Goal: Navigation & Orientation: Find specific page/section

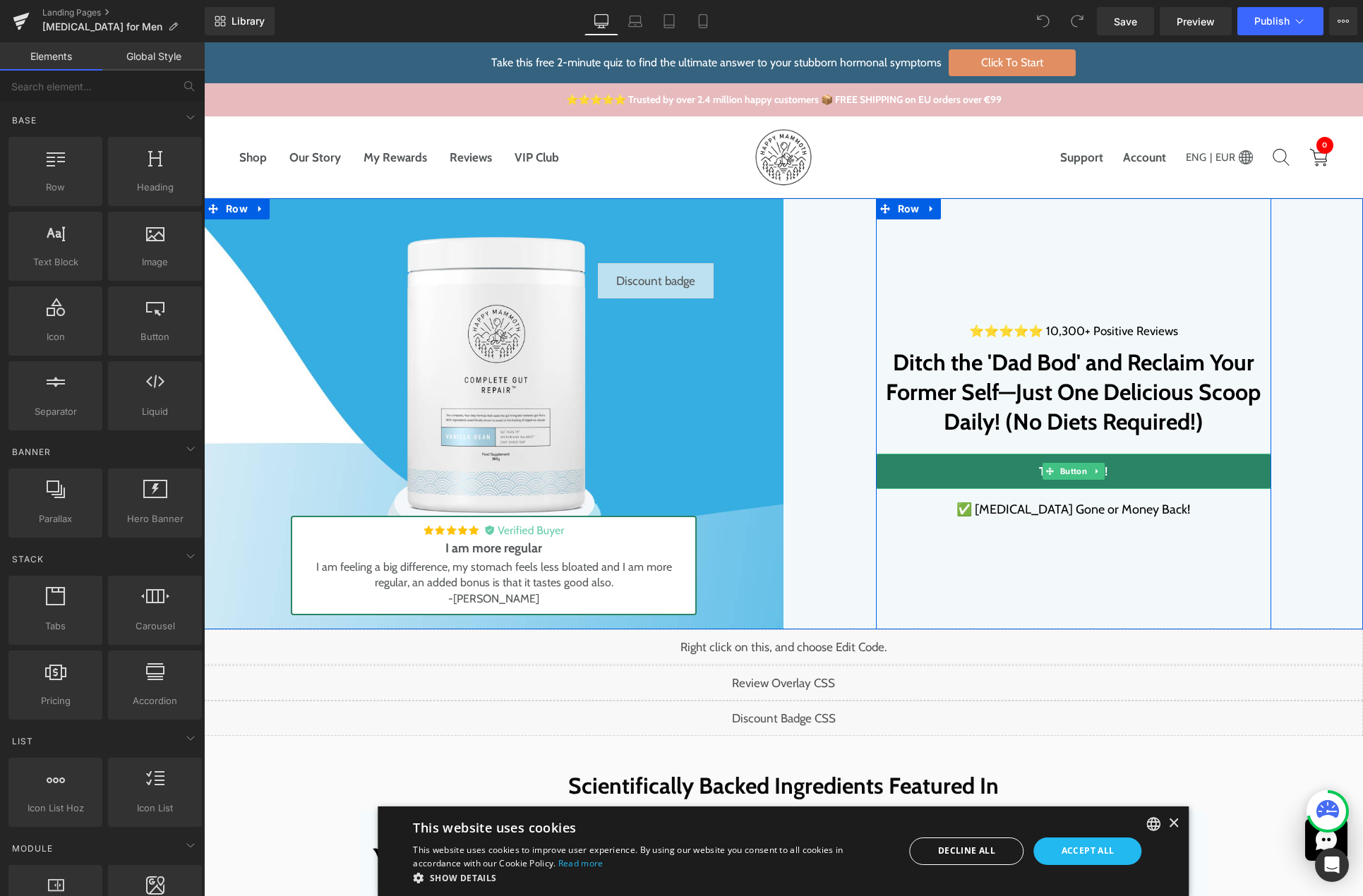
click at [897, 477] on link "TRY IT NOW!" at bounding box center [1074, 471] width 396 height 35
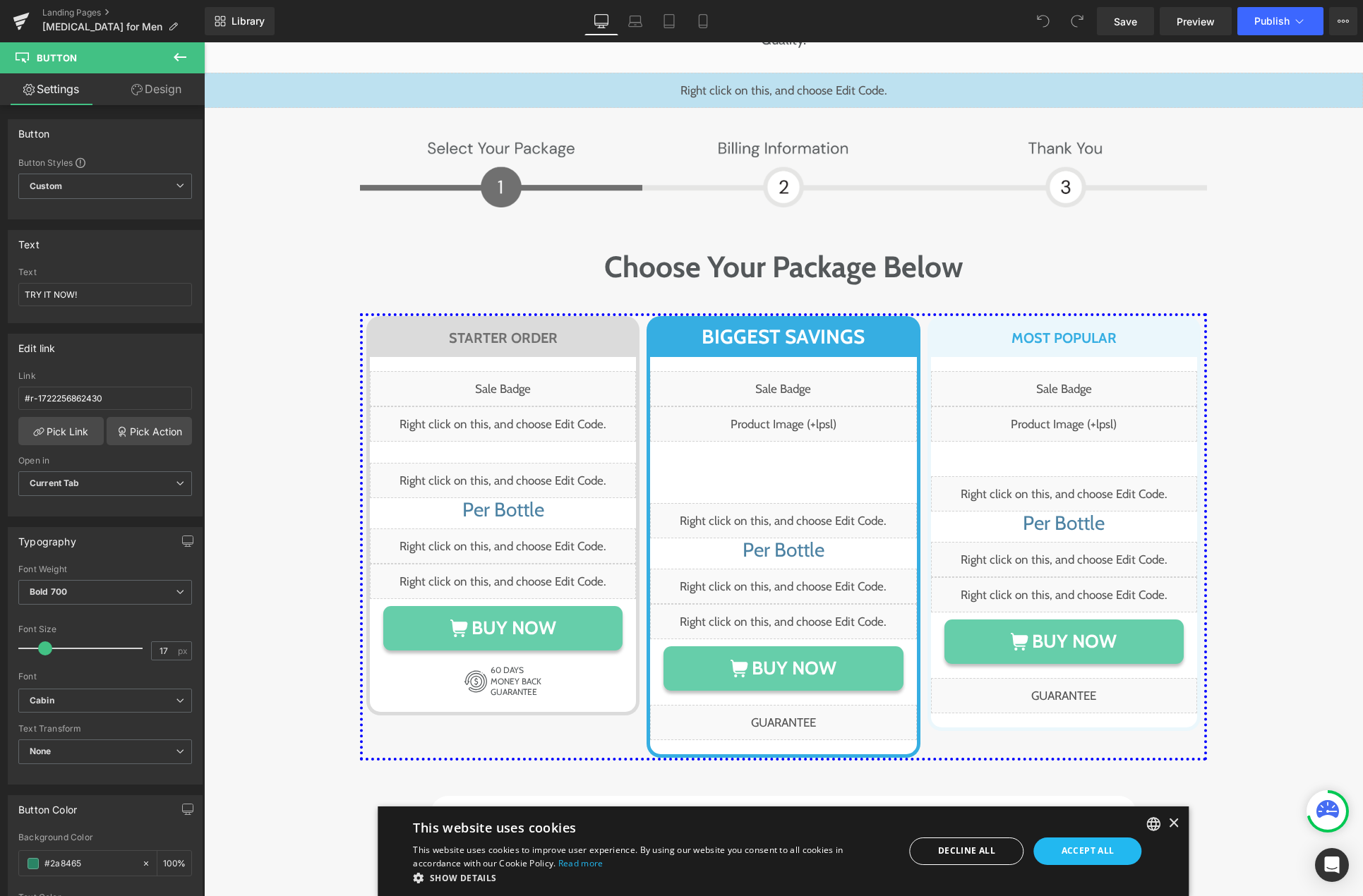
scroll to position [6970, 0]
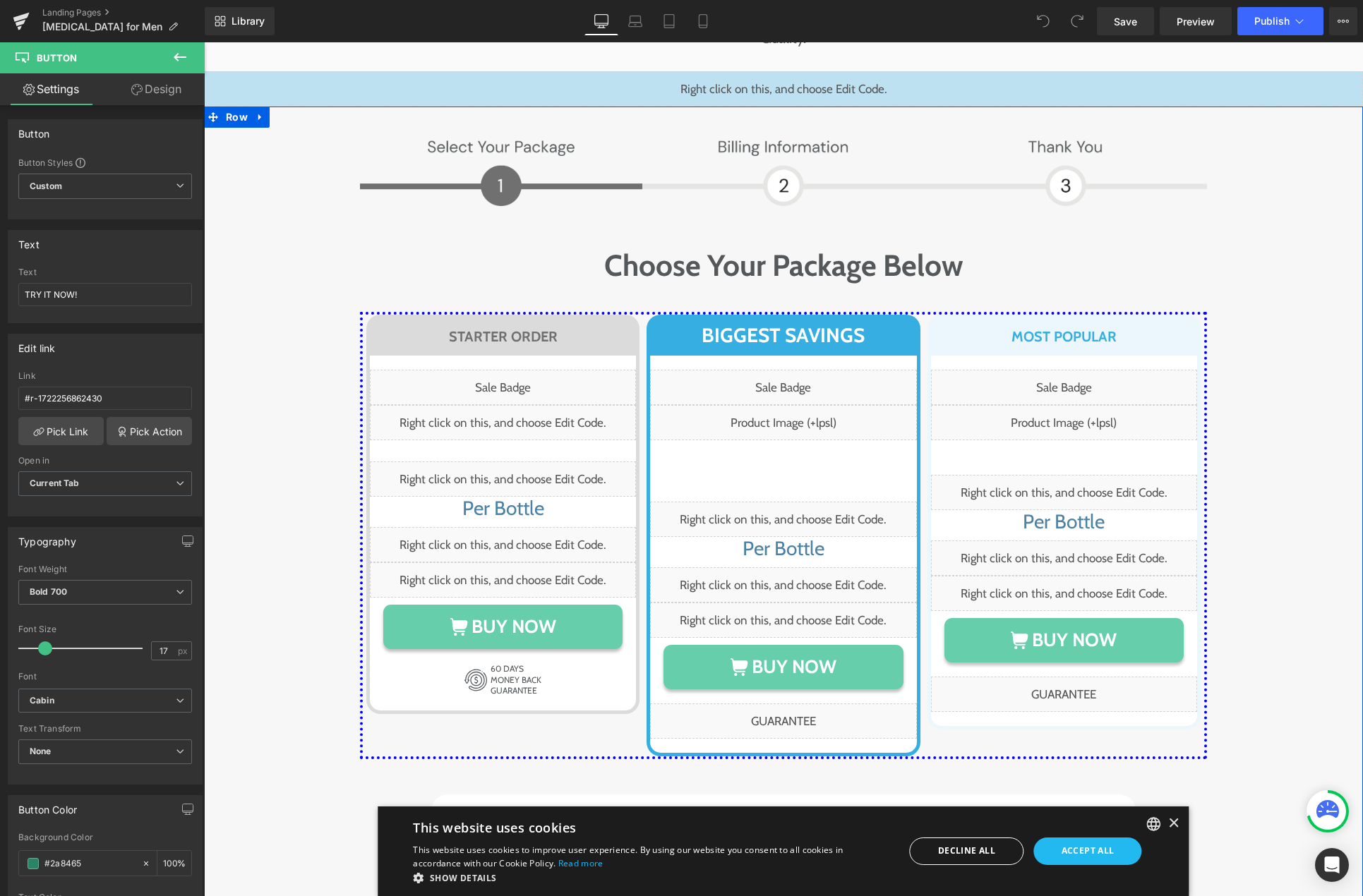
click at [266, 149] on div "Image Image Row Choose Your Package Below Heading Row STARTER ORDER Heading Row…" at bounding box center [783, 506] width 1131 height 749
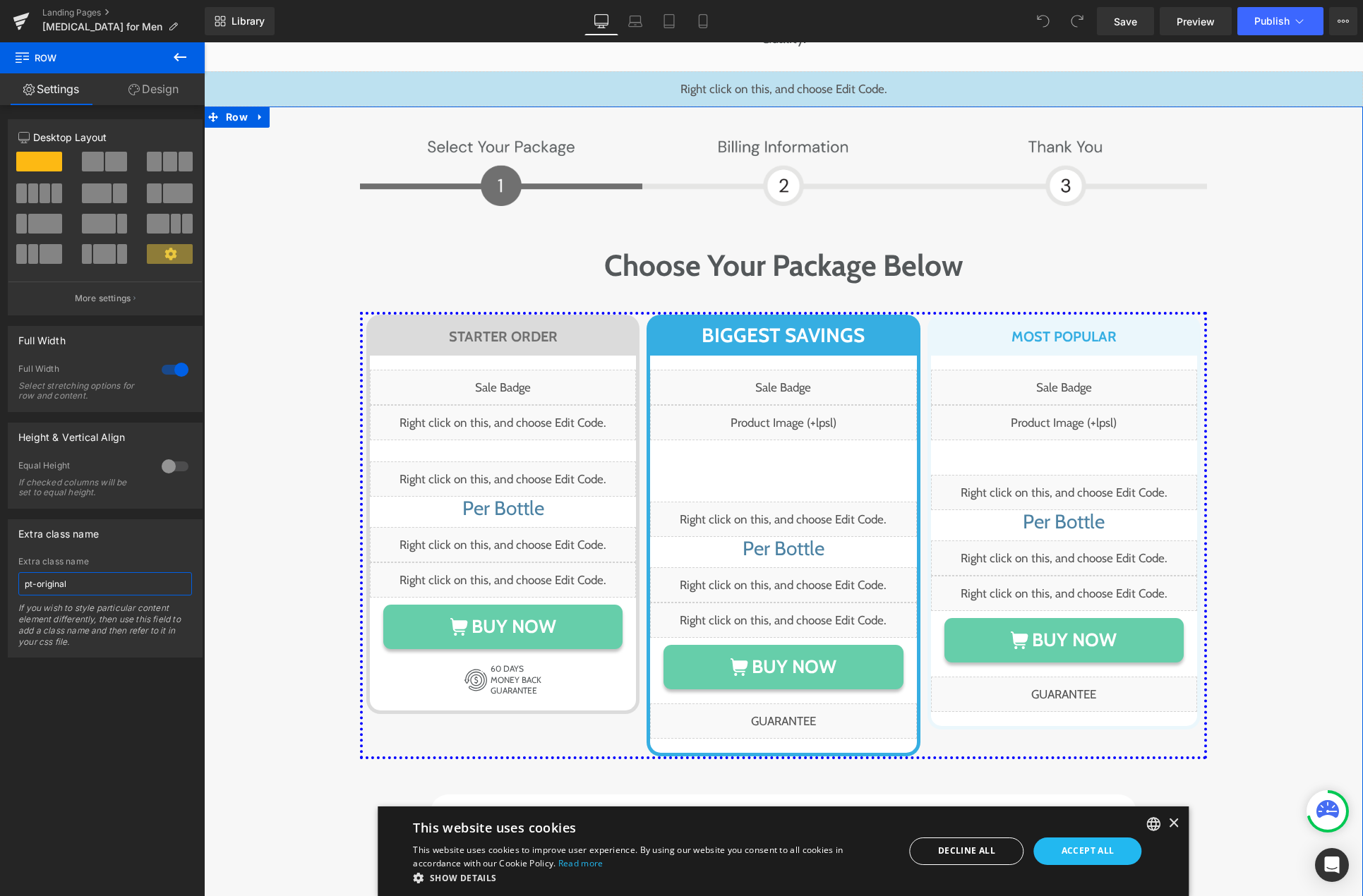
click at [84, 583] on input "pt-original" at bounding box center [105, 584] width 174 height 24
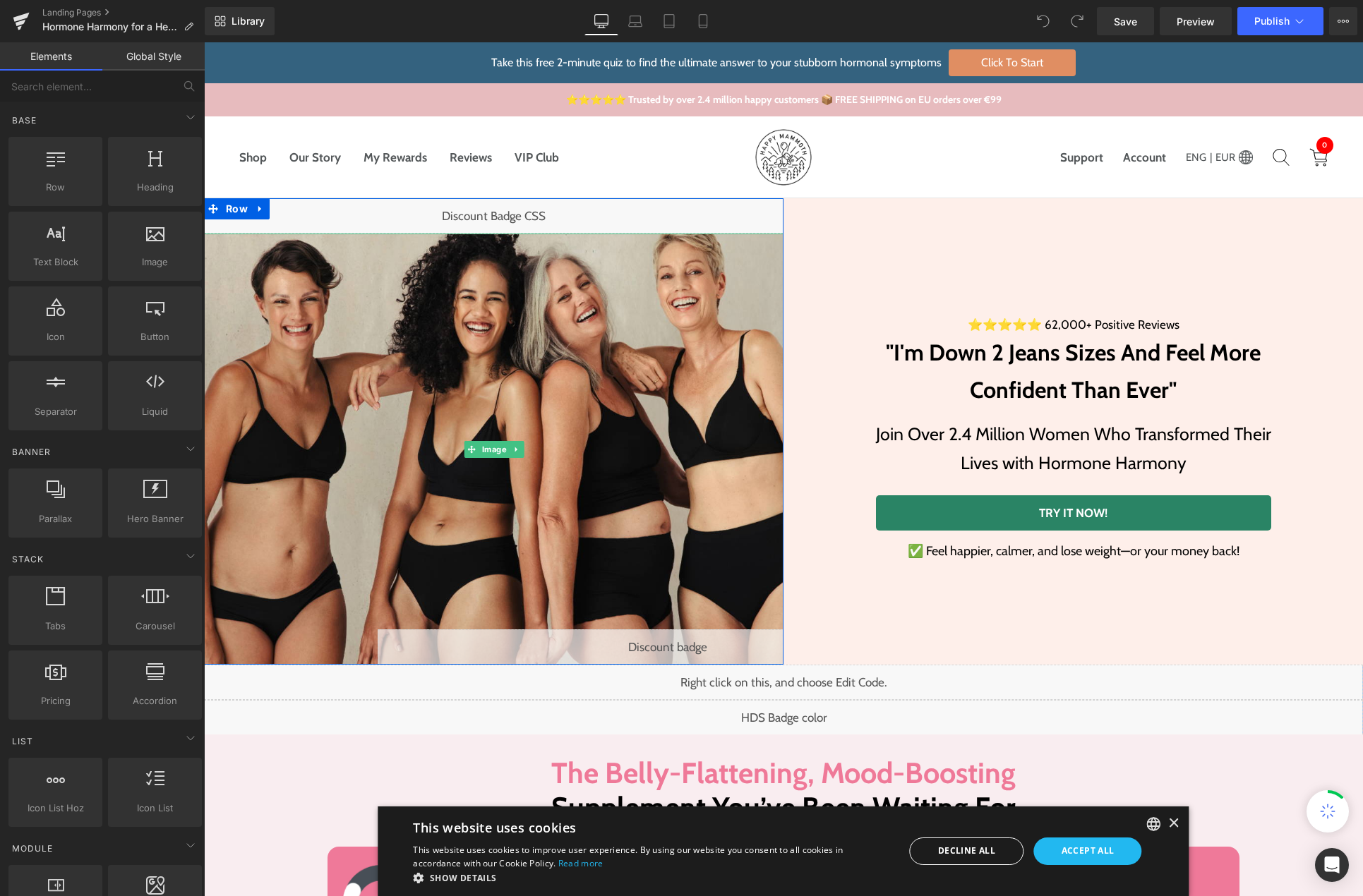
click at [926, 509] on link "TRY IT NOW!" at bounding box center [1074, 513] width 396 height 35
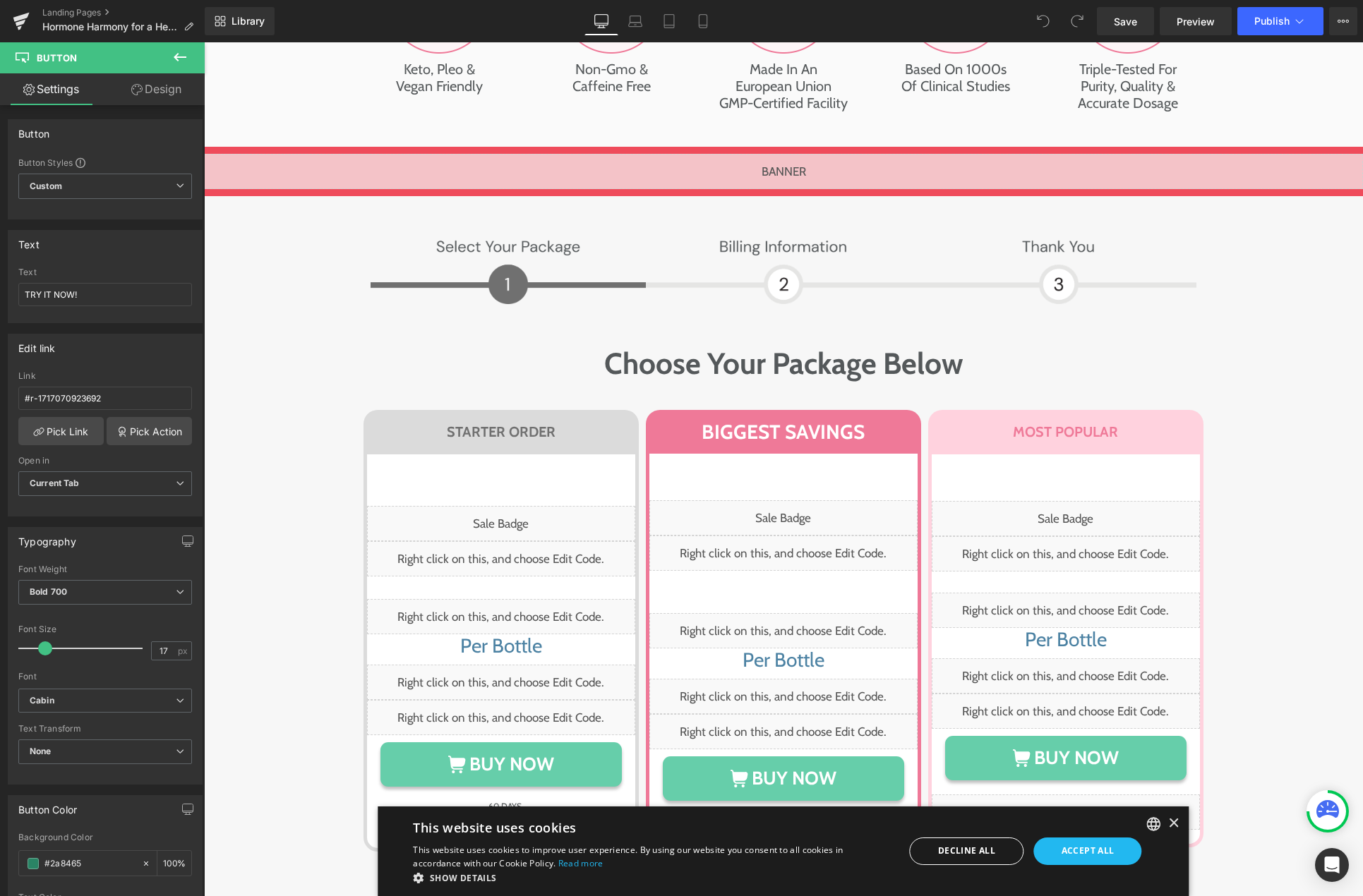
scroll to position [6788, 0]
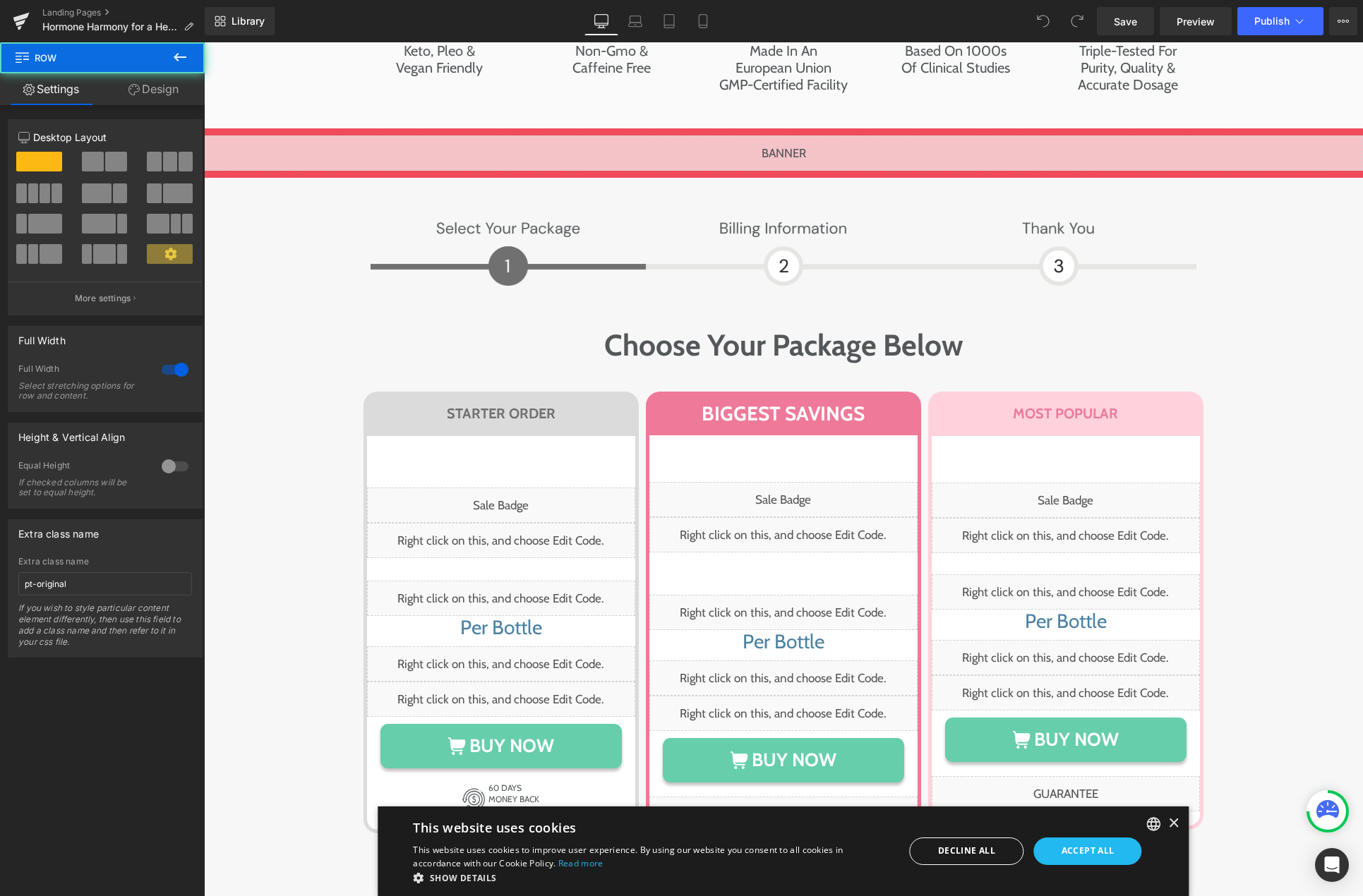
click at [232, 396] on div "Image Image Row Choose Your Package Below Heading Row STARTER ORDER Heading Row…" at bounding box center [783, 592] width 1159 height 757
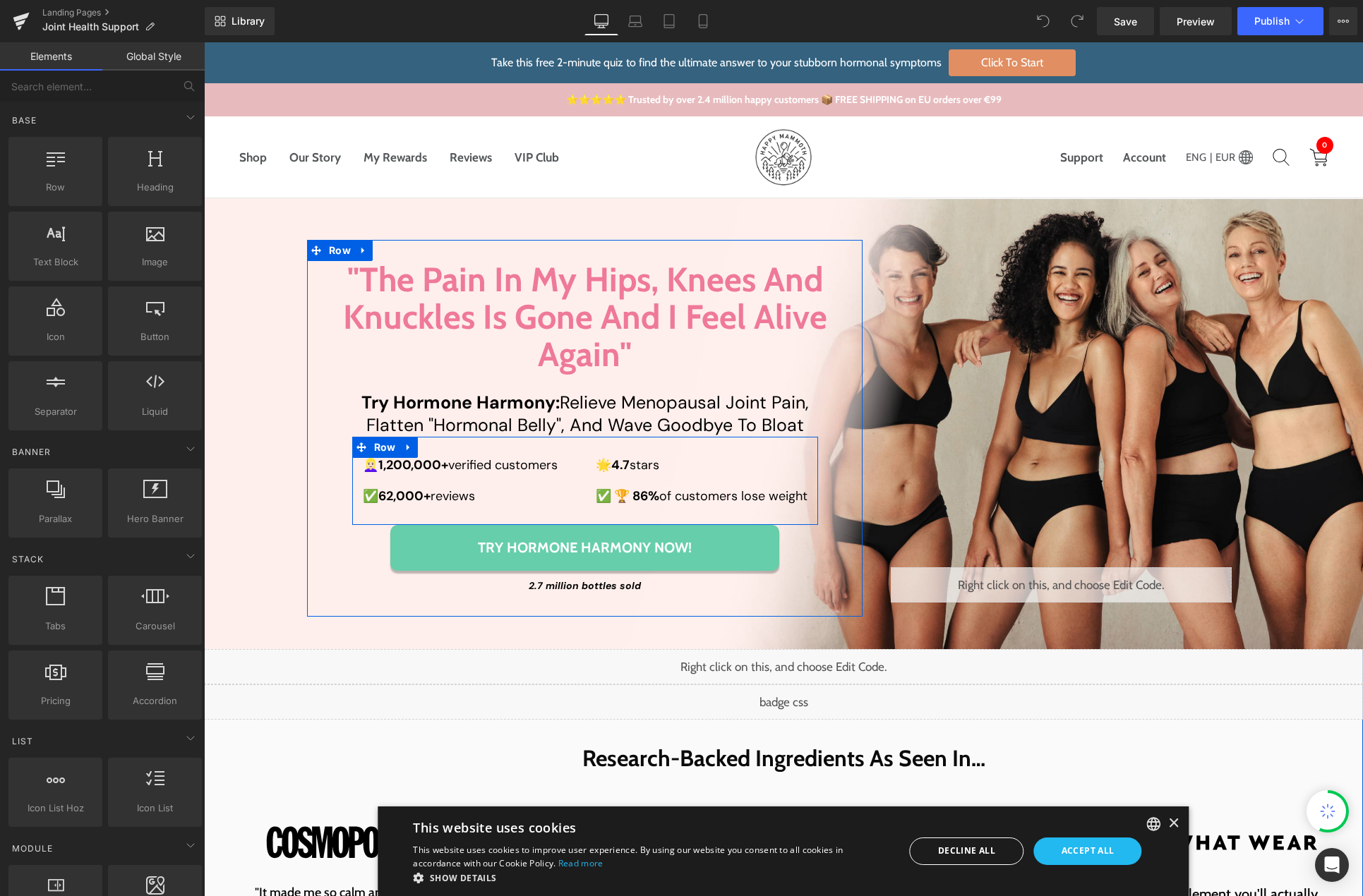
click at [422, 558] on link "Try Hormone Harmony Now!" at bounding box center [584, 548] width 389 height 46
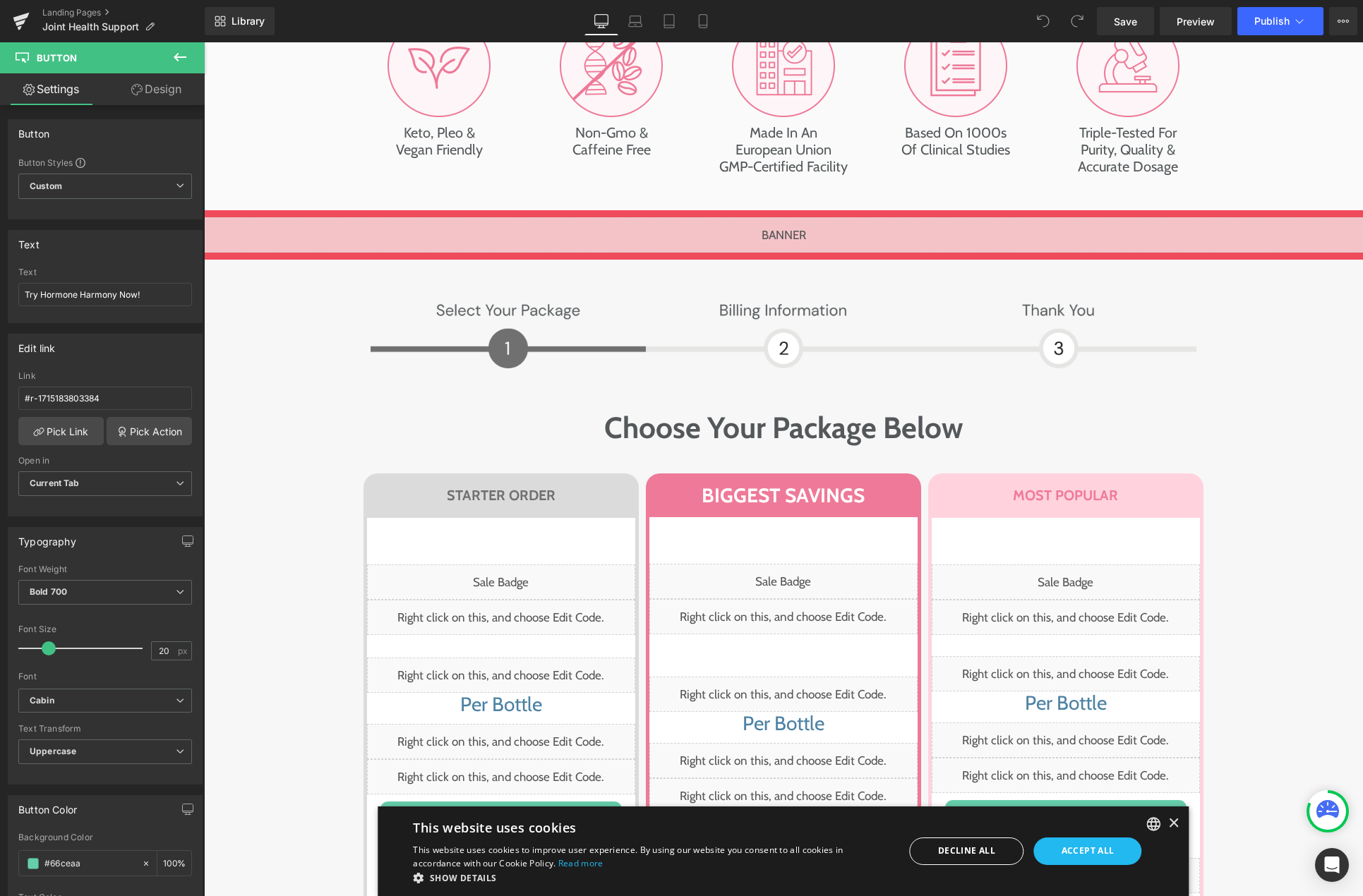
scroll to position [6776, 0]
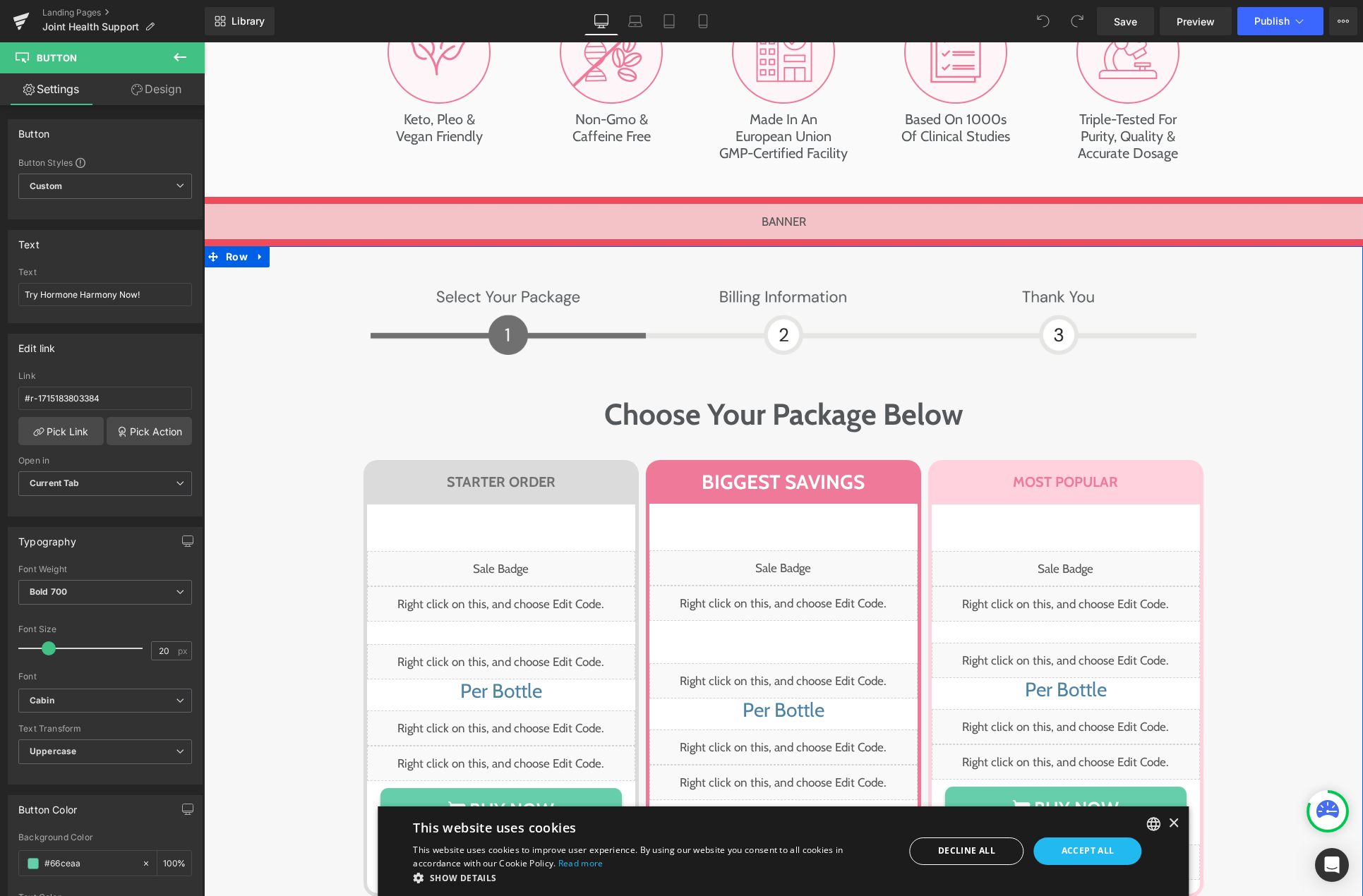
click at [225, 635] on div "Image Image Row Choose Your Package Below Heading Row STARTER ORDER Heading Row…" at bounding box center [783, 660] width 1159 height 757
